Goal: Check status

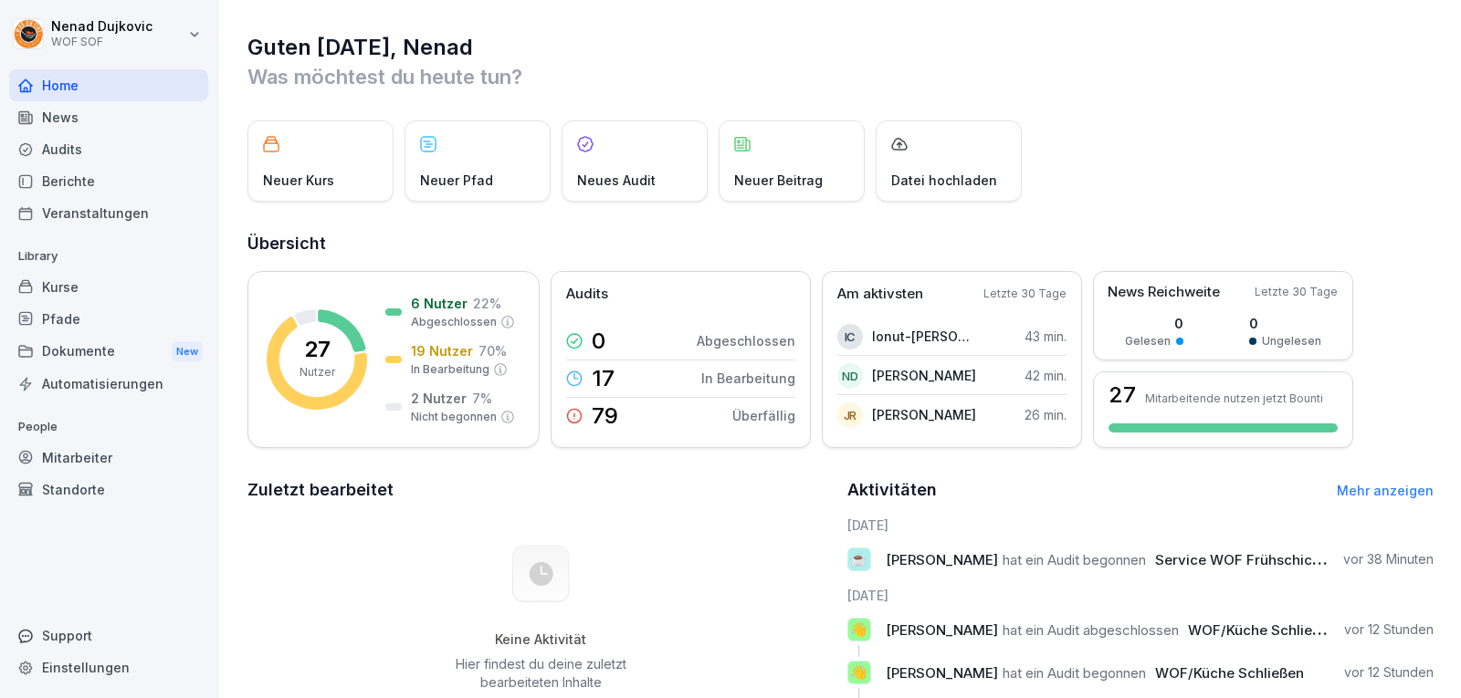
click at [75, 142] on div "Audits" at bounding box center [108, 149] width 199 height 32
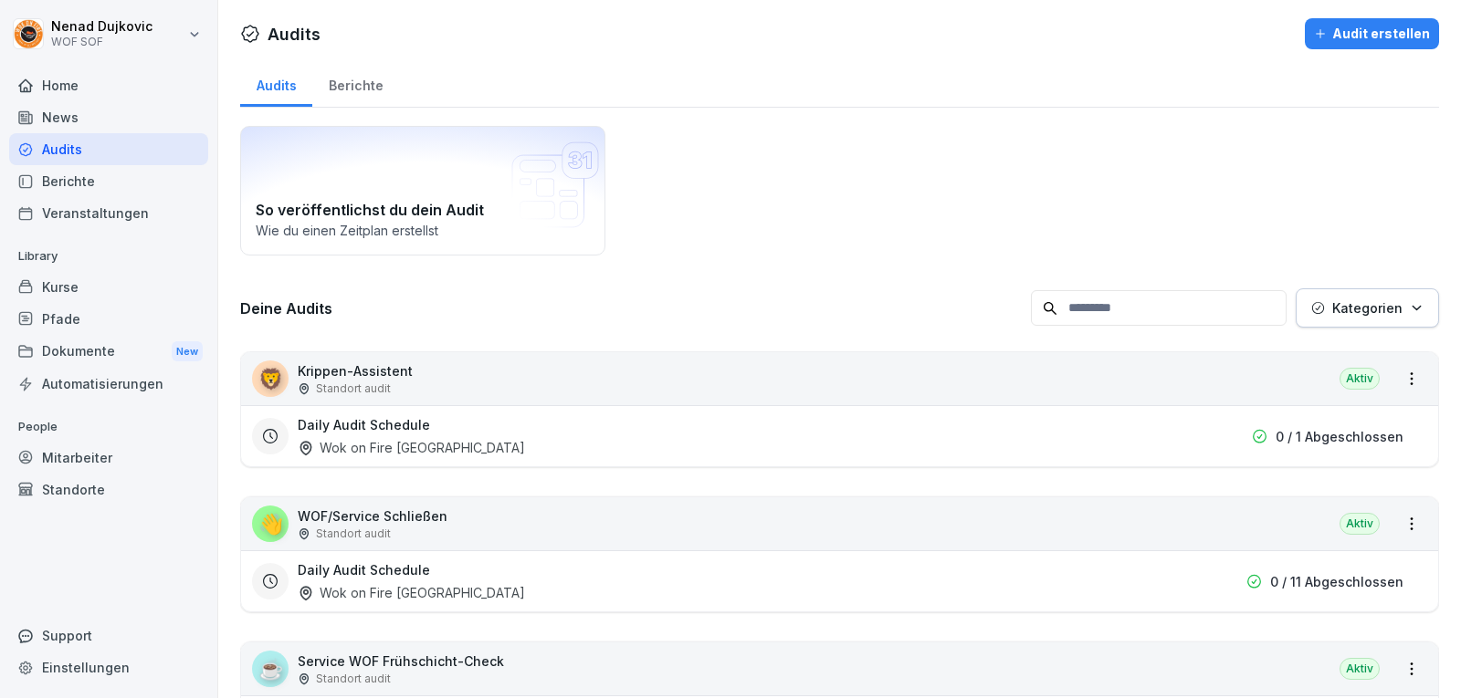
click at [93, 103] on div "News" at bounding box center [108, 117] width 199 height 32
click at [96, 100] on div "Home" at bounding box center [108, 85] width 199 height 32
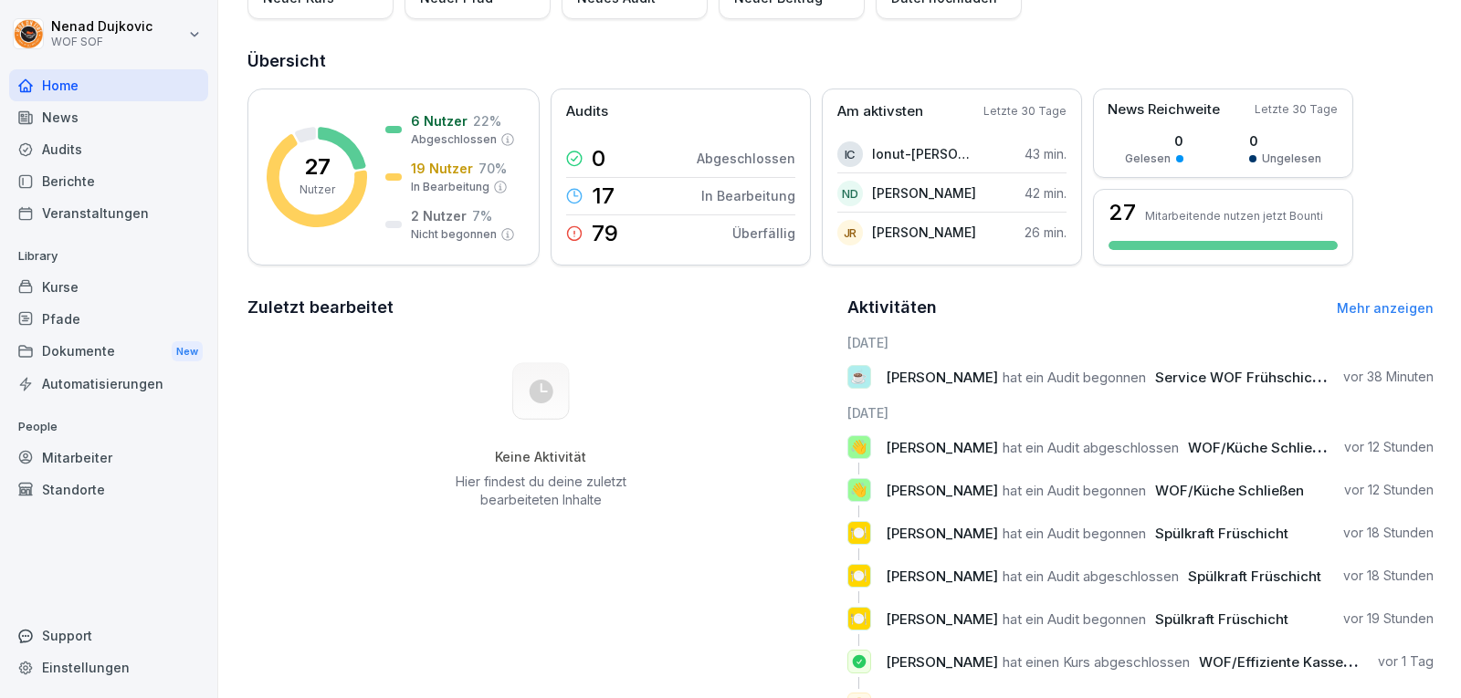
scroll to position [262, 0]
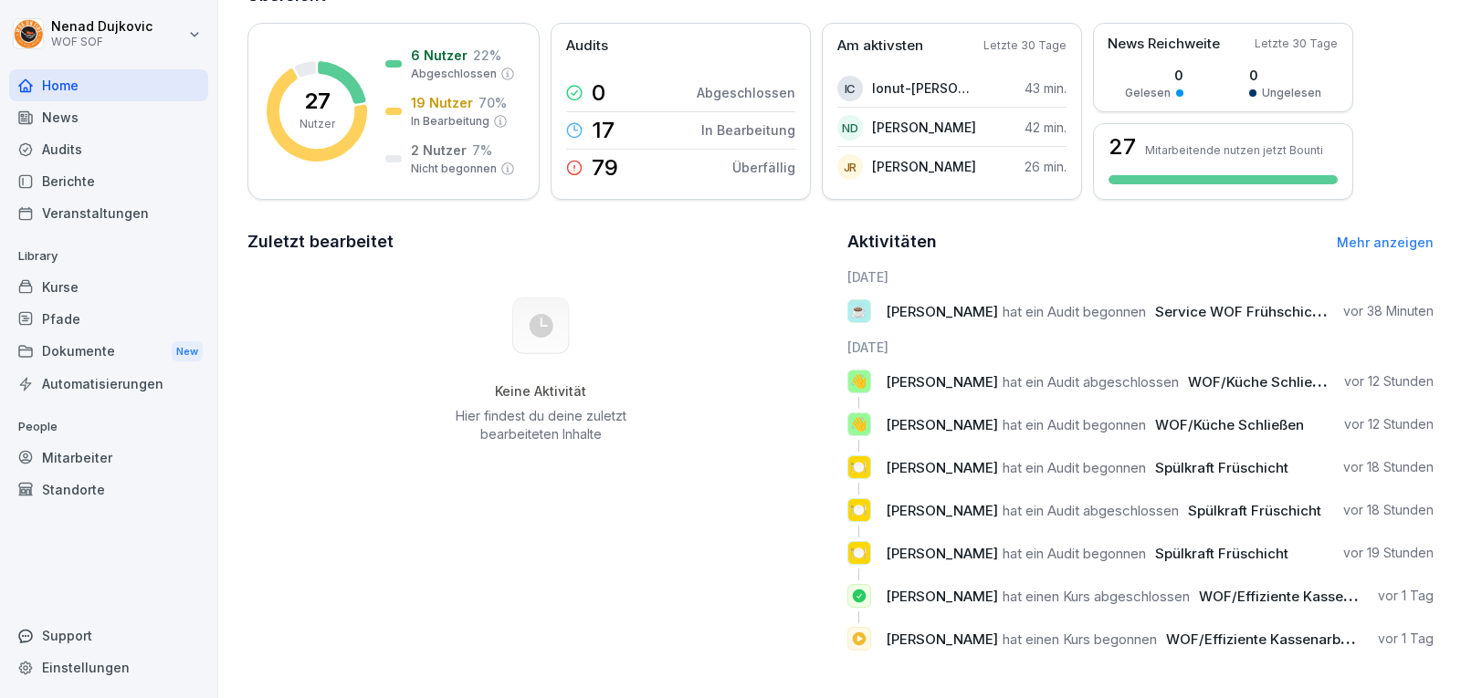
drag, startPoint x: 44, startPoint y: 141, endPoint x: 53, endPoint y: 148, distance: 11.7
click at [44, 141] on div "Audits" at bounding box center [108, 149] width 199 height 32
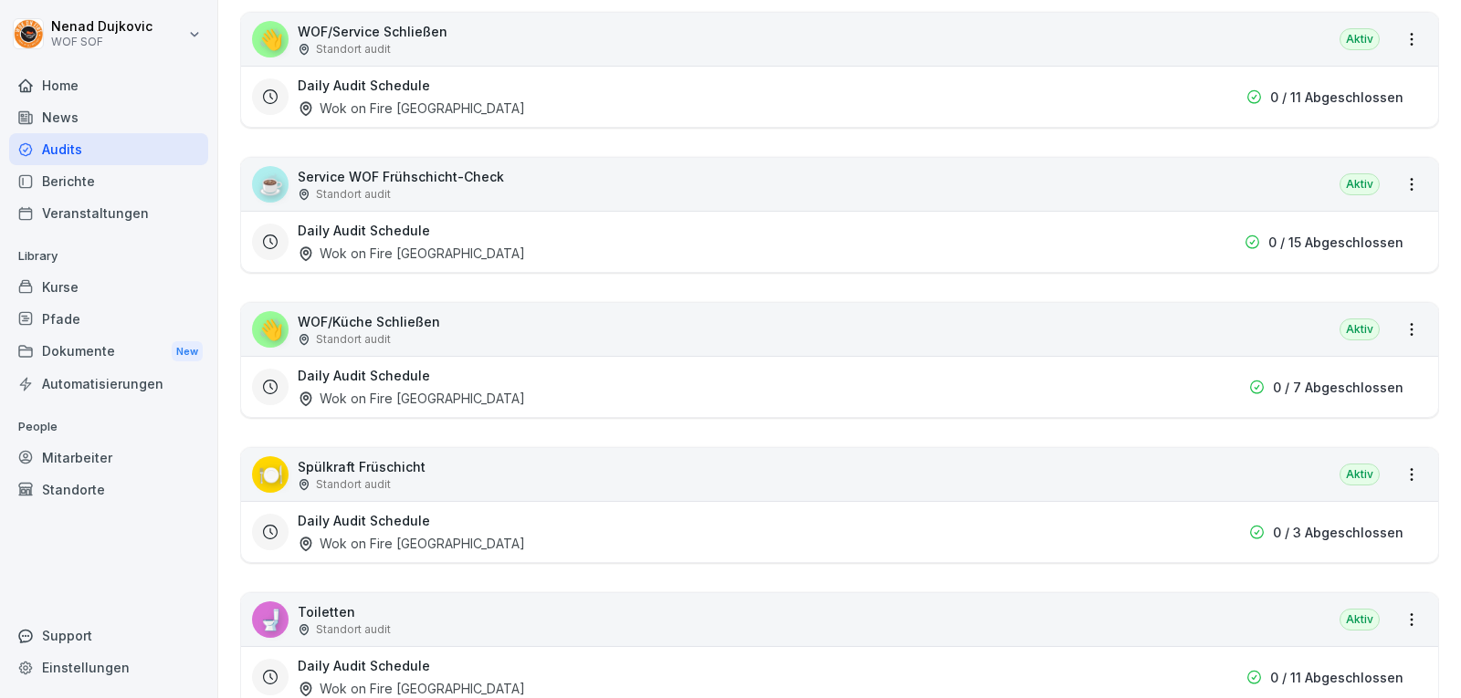
scroll to position [657, 0]
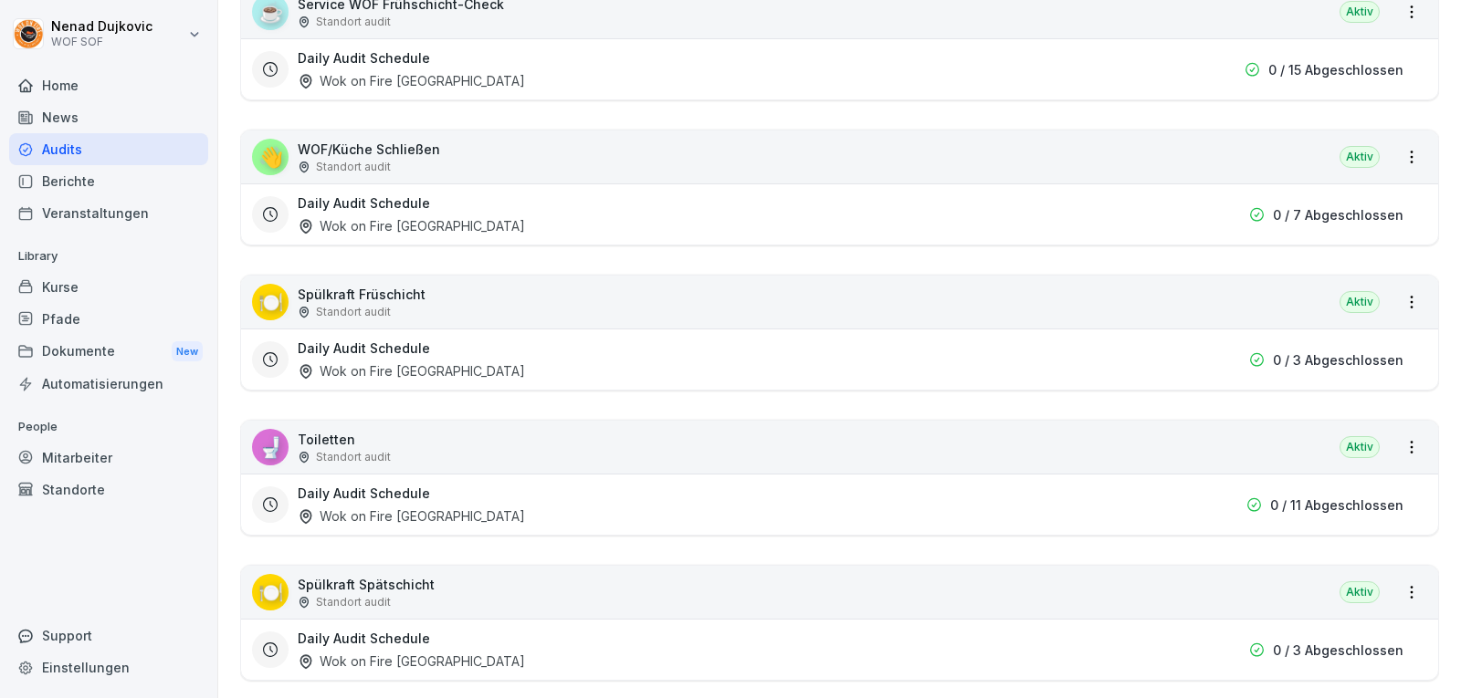
click at [492, 610] on div "🍽️ Spülkraft Spätschicht Standort audit Aktiv" at bounding box center [839, 592] width 1197 height 53
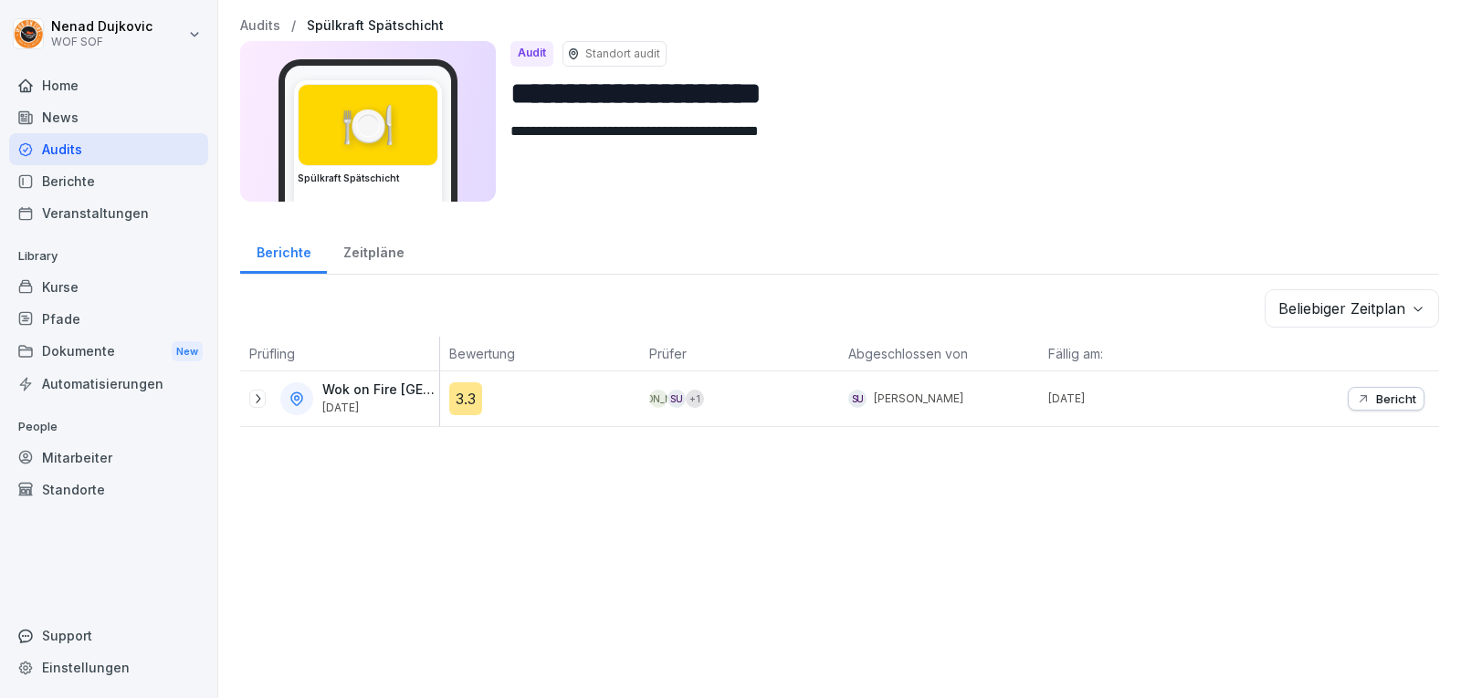
click at [61, 146] on div "Audits" at bounding box center [108, 149] width 199 height 32
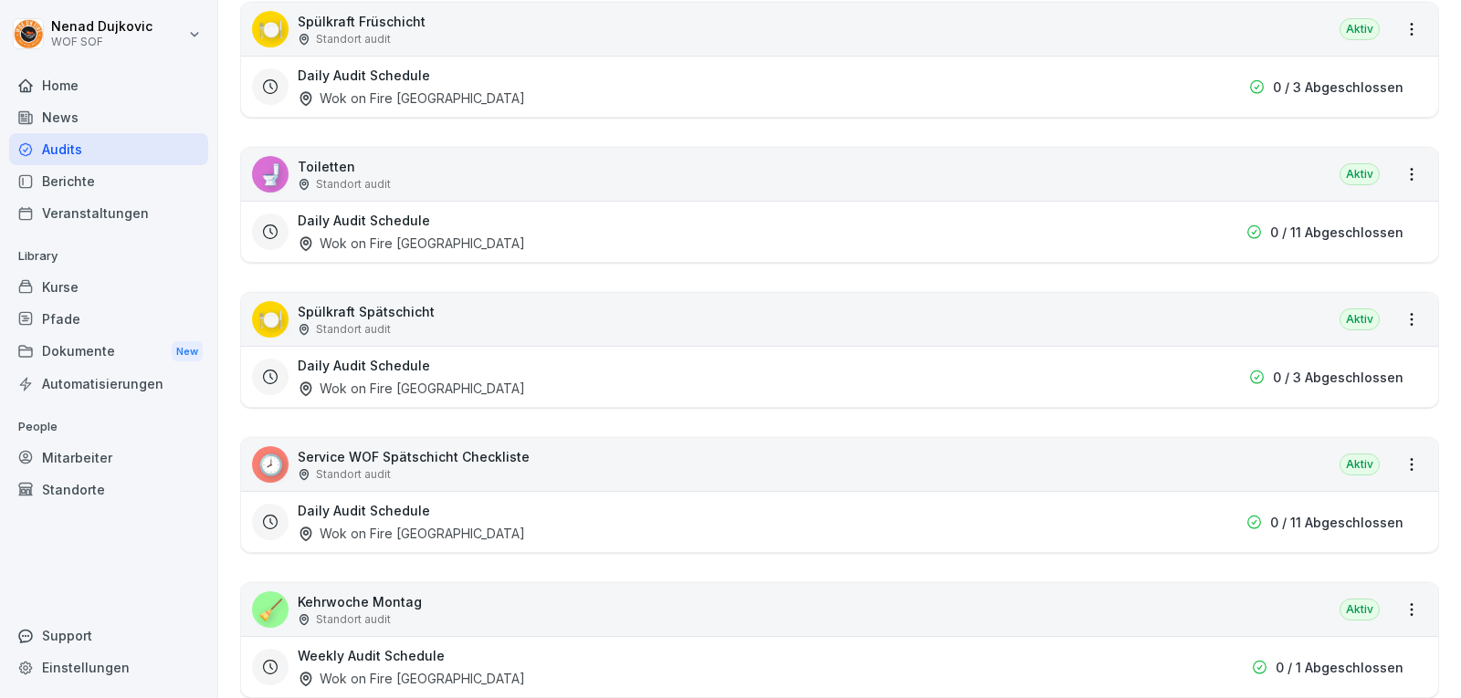
scroll to position [1096, 0]
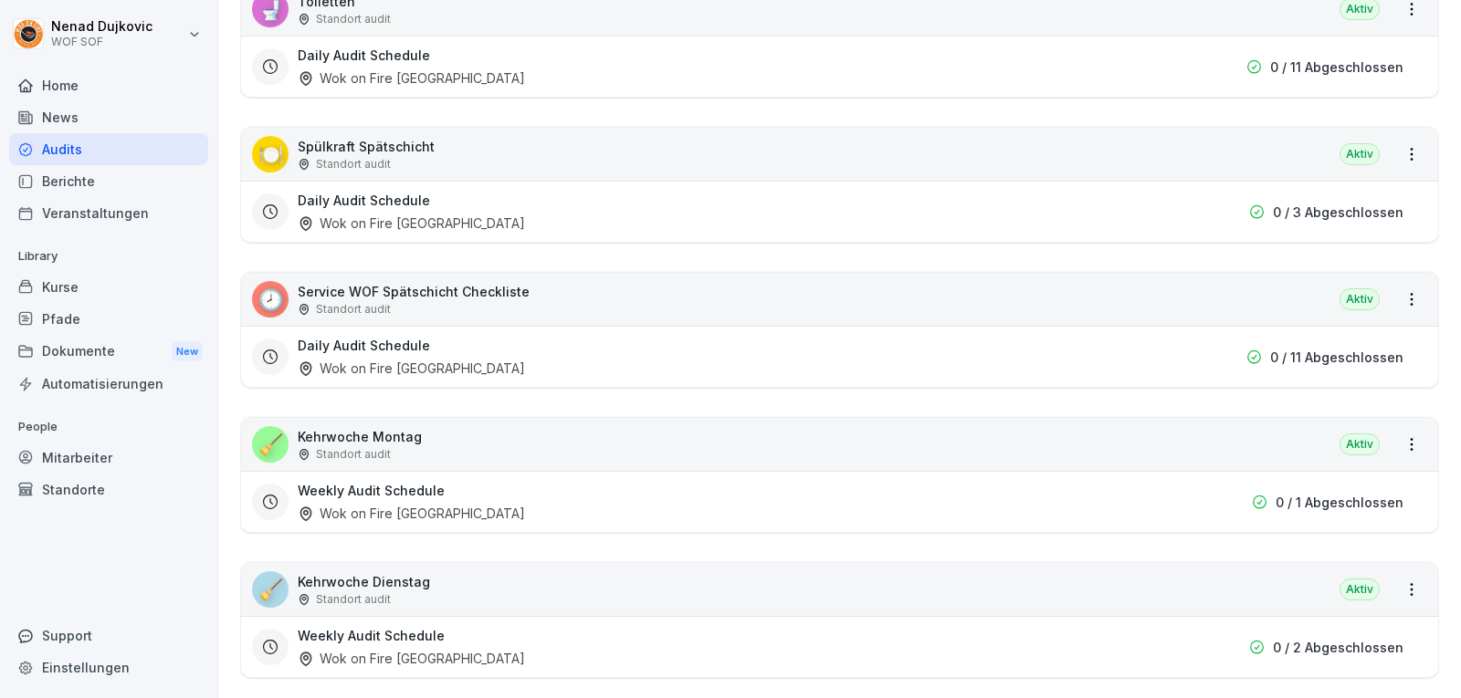
click at [597, 326] on div "Daily Audit Schedule Wok on Fire [GEOGRAPHIC_DATA] 0 / 11 Abgeschlossen" at bounding box center [839, 356] width 1197 height 61
click at [815, 315] on div "🕗 Service WOF Spätschicht Checkliste Standort audit Aktiv" at bounding box center [839, 299] width 1197 height 53
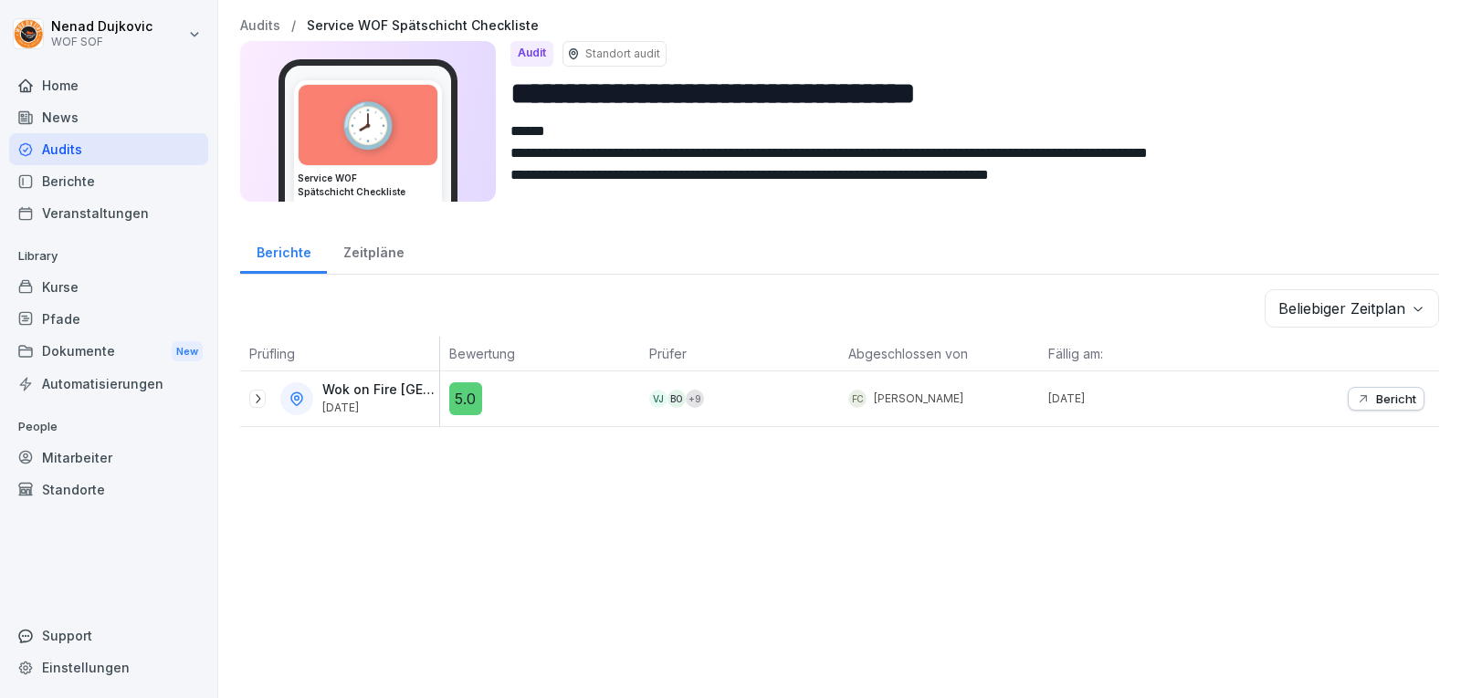
click at [1385, 402] on p "Bericht" at bounding box center [1396, 399] width 40 height 15
click at [253, 394] on icon at bounding box center [257, 399] width 15 height 15
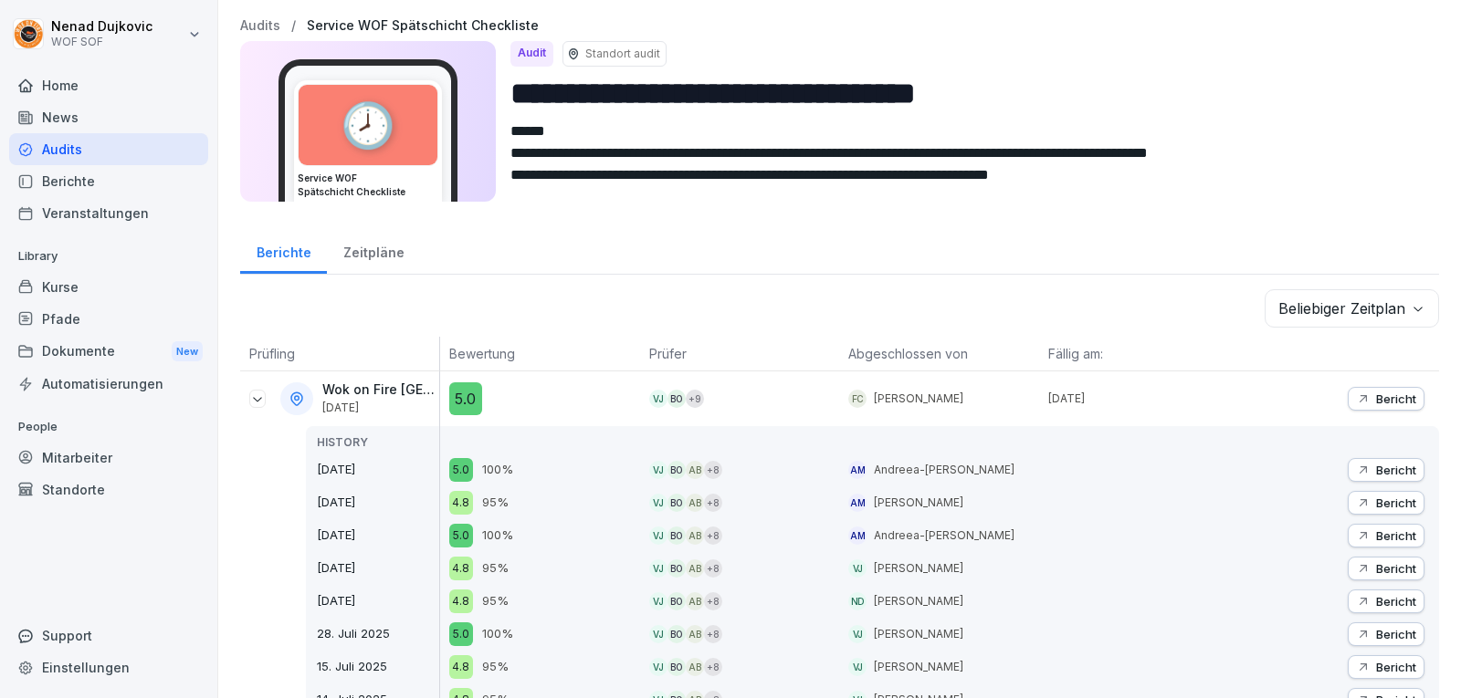
click at [1376, 395] on p "Bericht" at bounding box center [1396, 399] width 40 height 15
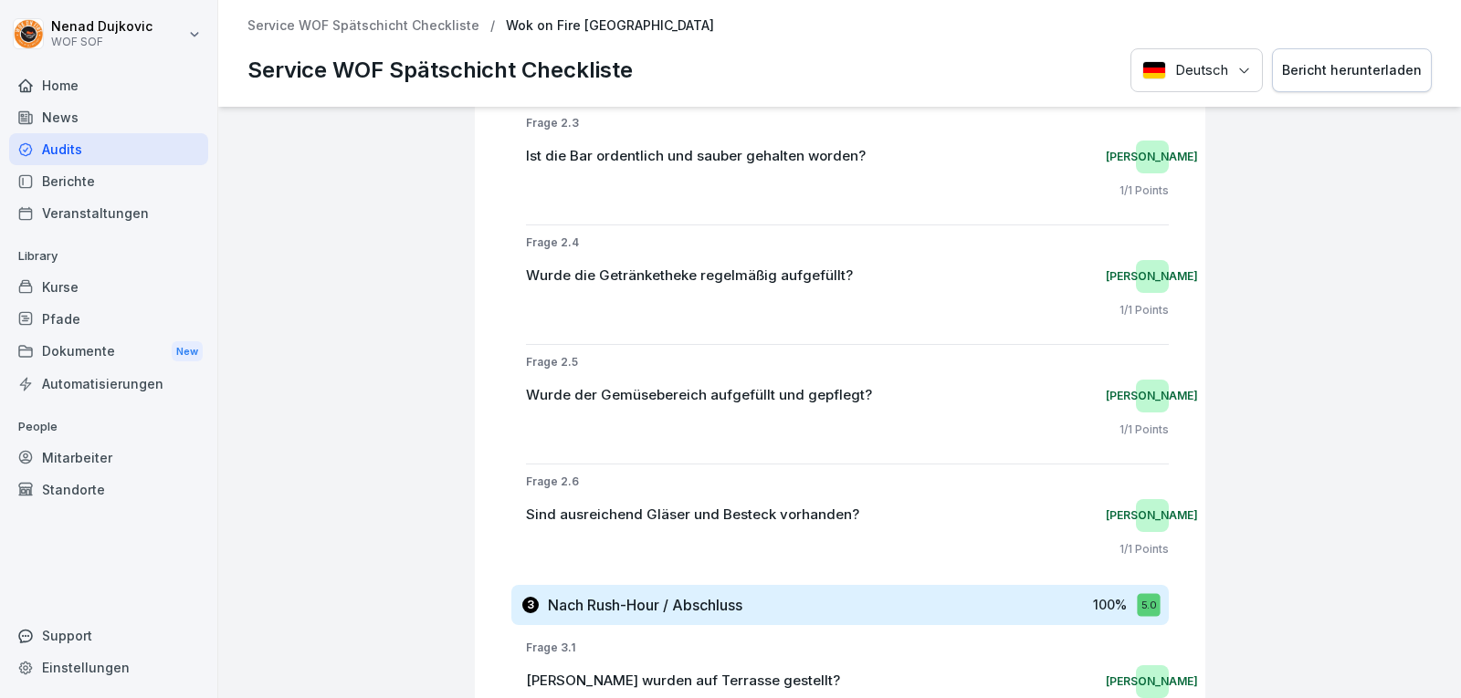
scroll to position [1735, 0]
